Goal: Check status: Check status

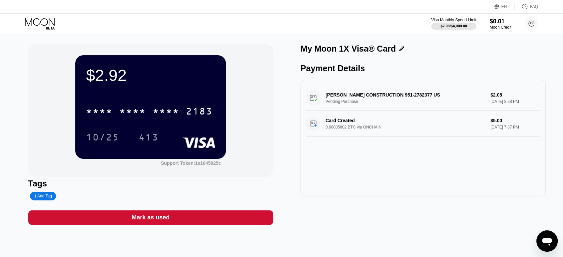
click at [349, 101] on div "GRIFFIN CONSTRUCTION 951-2782377 US Pending Purchase $2.08 Aug 20, 2025 3:28 PM" at bounding box center [423, 98] width 235 height 26
click at [347, 103] on div "GRIFFIN CONSTRUCTION 951-2782377 US Pending Purchase $2.08 Aug 20, 2025 3:28 PM" at bounding box center [423, 98] width 235 height 26
